Goal: Information Seeking & Learning: Learn about a topic

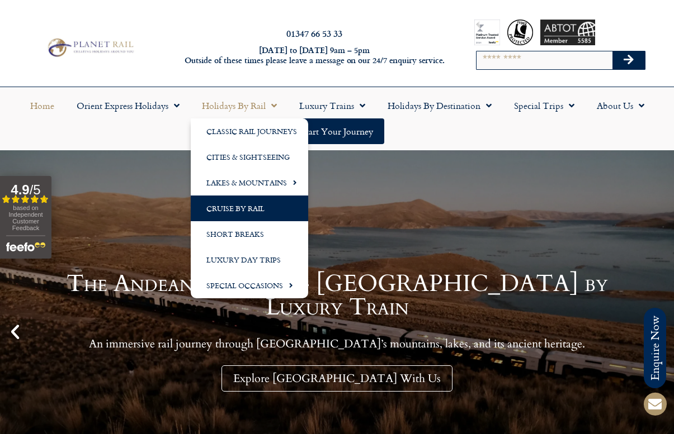
click at [254, 210] on link "Cruise by Rail" at bounding box center [249, 209] width 117 height 26
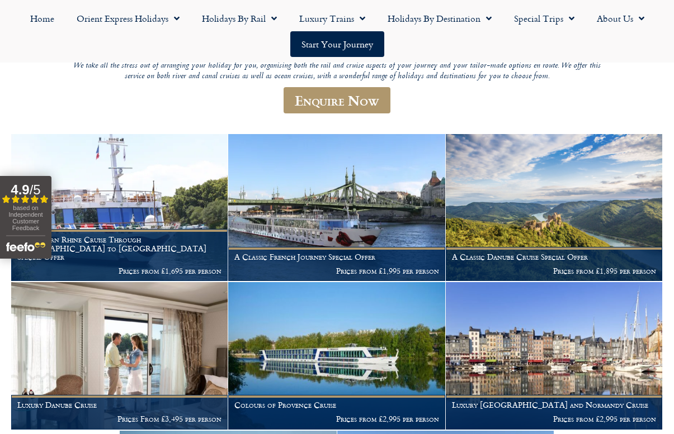
scroll to position [200, 0]
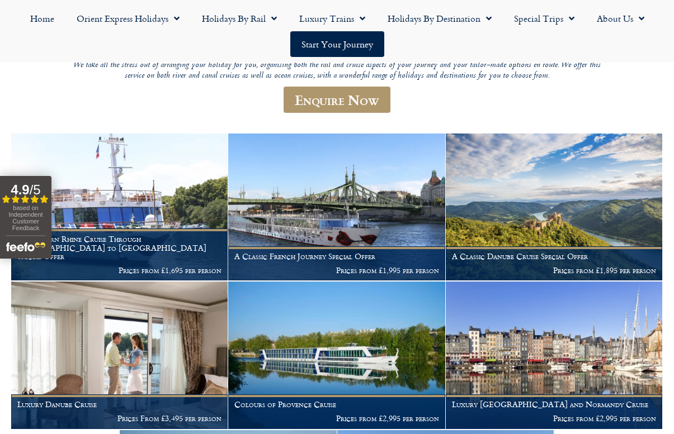
click at [7, 271] on div "Cruise by Rail What more graceful way to travel than by combining rail and crui…" at bounding box center [337, 275] width 674 height 649
click at [154, 119] on header "Cruise by Rail What more graceful way to travel than by combining rail and crui…" at bounding box center [337, 47] width 537 height 152
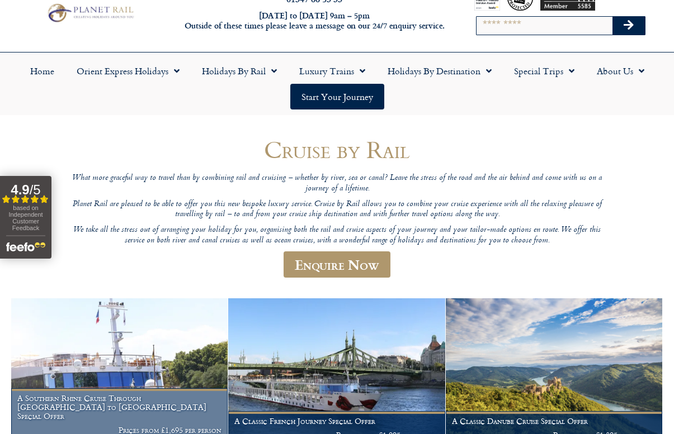
scroll to position [30, 0]
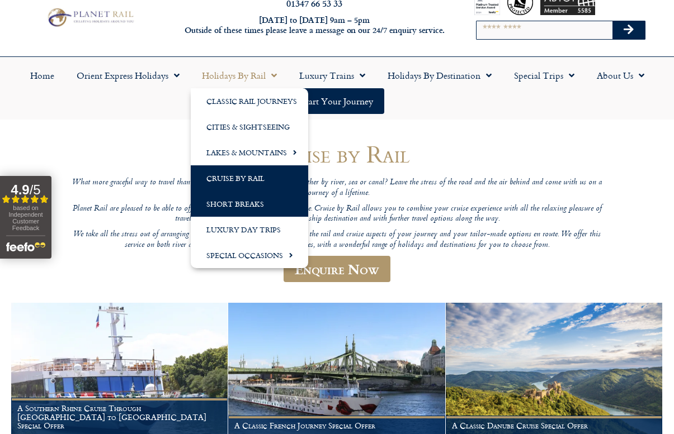
click at [239, 201] on link "Short Breaks" at bounding box center [249, 204] width 117 height 26
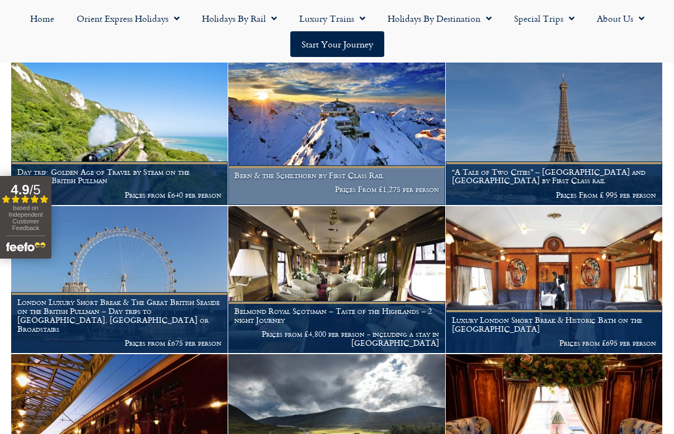
scroll to position [540, 0]
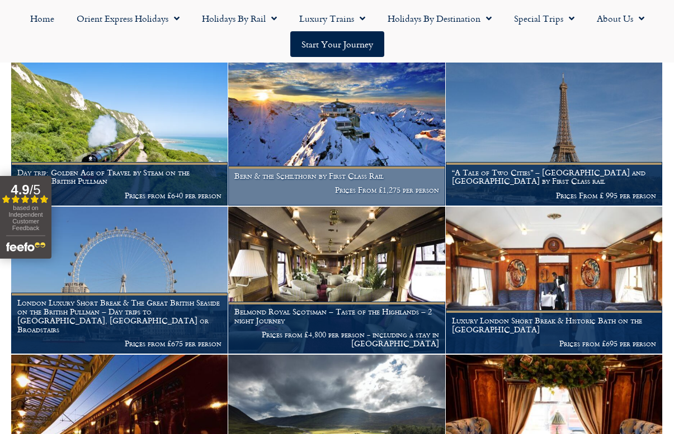
click at [291, 172] on h1 "Bern & the Schilthorn by First Class Rail" at bounding box center [336, 176] width 204 height 9
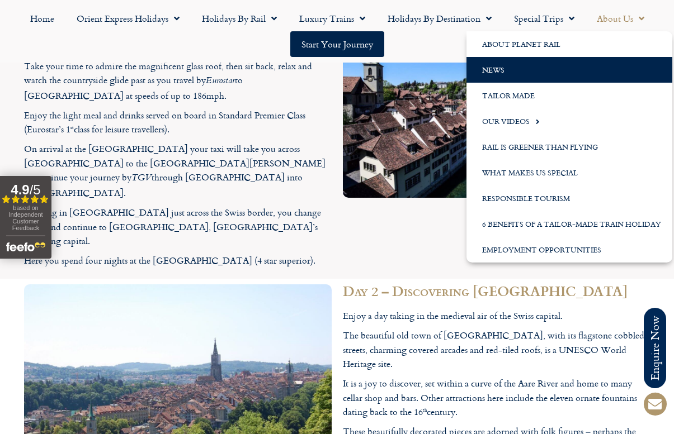
scroll to position [1588, 0]
